Goal: Task Accomplishment & Management: Use online tool/utility

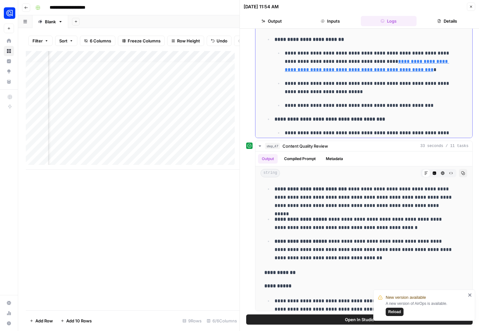
scroll to position [1348, 0]
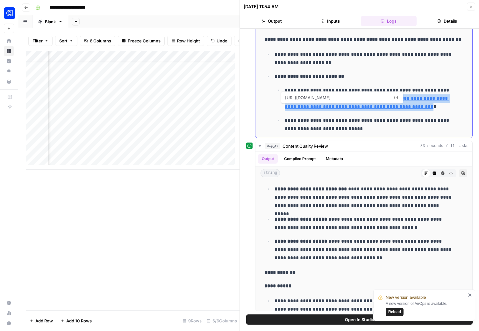
click at [396, 96] on icon at bounding box center [397, 98] width 4 height 4
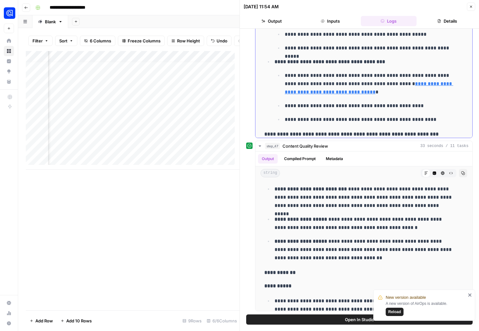
scroll to position [1513, 0]
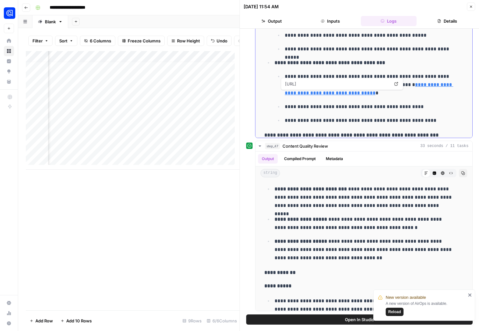
click at [313, 95] on link "**********" at bounding box center [369, 88] width 169 height 13
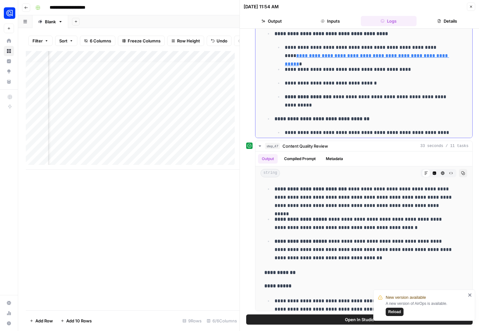
scroll to position [1795, 0]
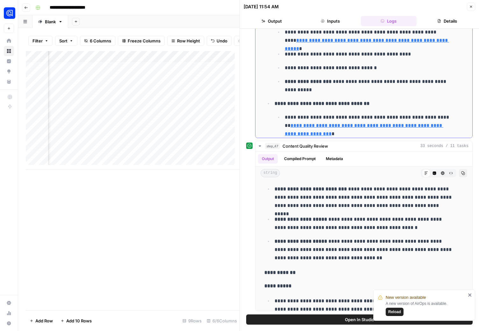
click at [333, 49] on link "**********" at bounding box center [367, 44] width 164 height 13
click at [473, 6] on button "Close" at bounding box center [471, 7] width 8 height 8
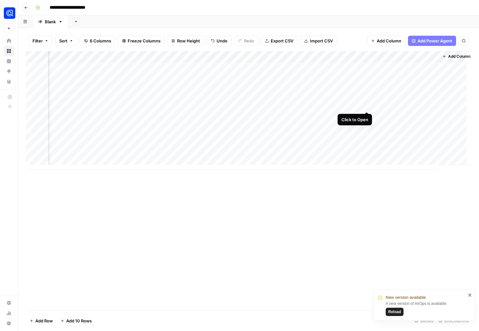
click at [369, 105] on div "Add Column" at bounding box center [249, 110] width 446 height 119
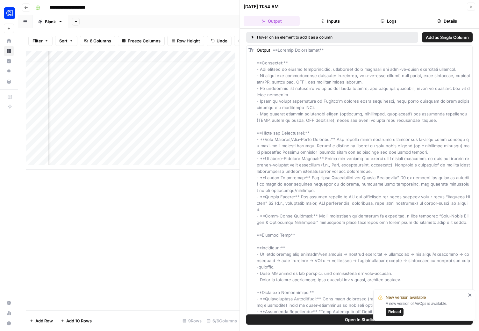
click at [393, 311] on span "Reload" at bounding box center [394, 312] width 13 height 6
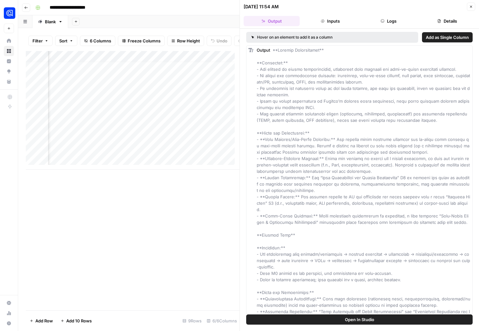
click at [376, 21] on button "Logs" at bounding box center [389, 21] width 56 height 10
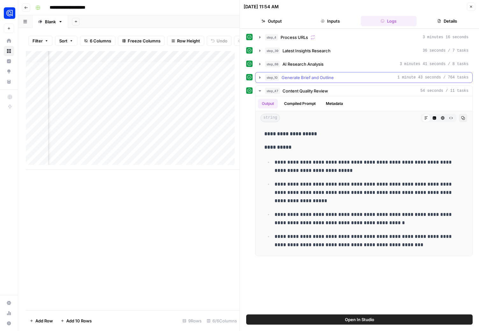
click at [260, 77] on icon "button" at bounding box center [259, 77] width 5 height 5
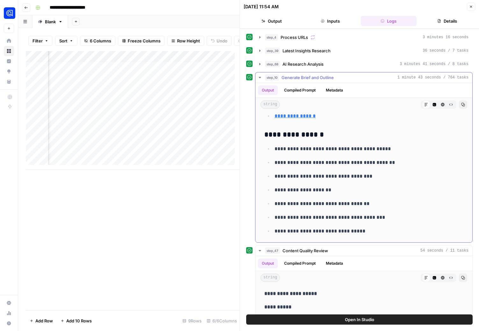
scroll to position [3427, 0]
click at [461, 105] on icon "button" at bounding box center [463, 105] width 4 height 4
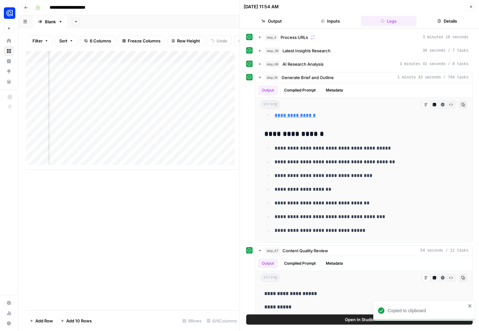
scroll to position [5, 0]
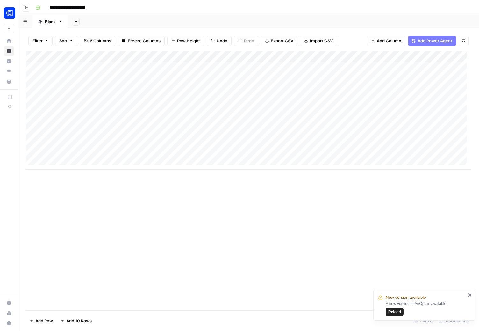
click at [152, 110] on div "Add Column" at bounding box center [249, 110] width 446 height 119
click at [135, 212] on div "Add Column" at bounding box center [249, 180] width 446 height 259
